Goal: Task Accomplishment & Management: Use online tool/utility

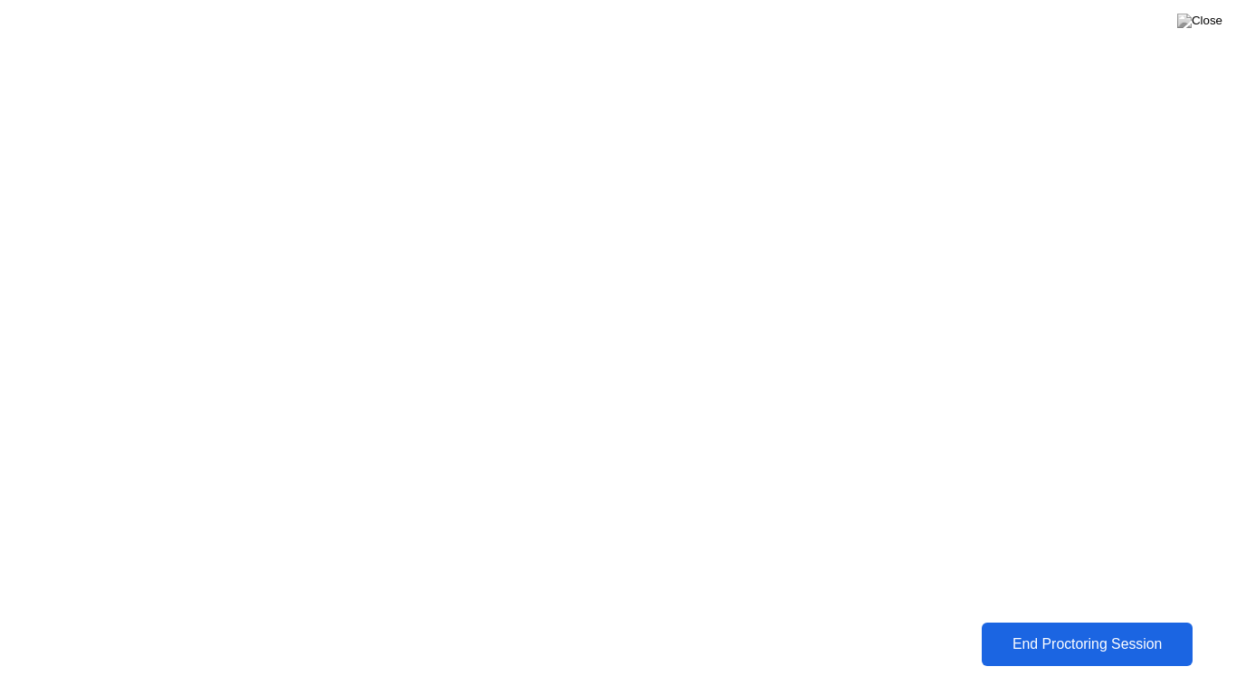
click at [1070, 657] on button "End Proctoring Session" at bounding box center [1087, 644] width 222 height 45
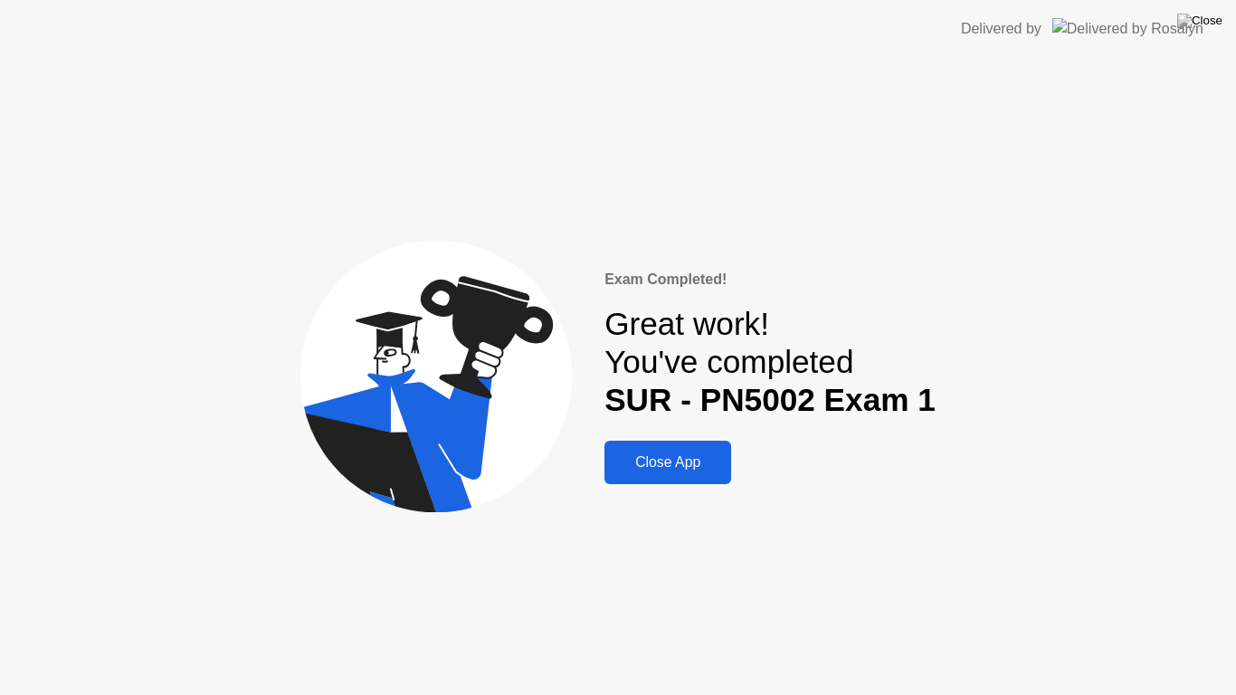
click at [683, 460] on div "Close App" at bounding box center [668, 462] width 116 height 16
